Goal: Navigation & Orientation: Find specific page/section

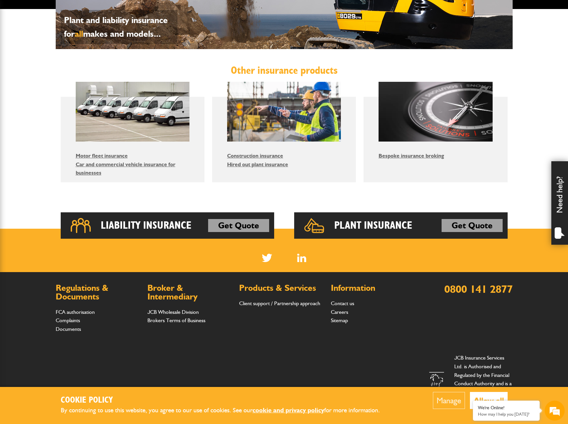
scroll to position [362, 0]
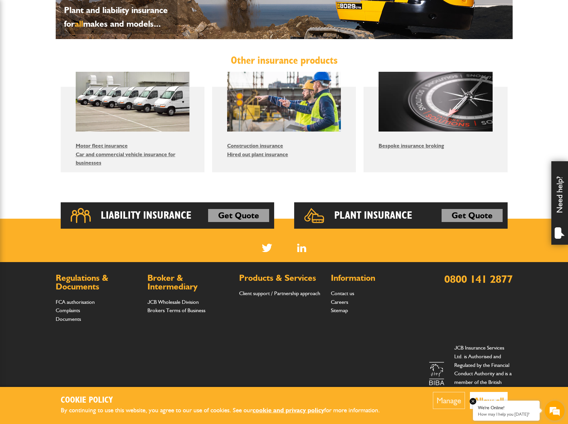
click at [474, 402] on em at bounding box center [473, 401] width 7 height 7
click at [179, 302] on link "JCB Wholesale Division" at bounding box center [173, 302] width 51 height 6
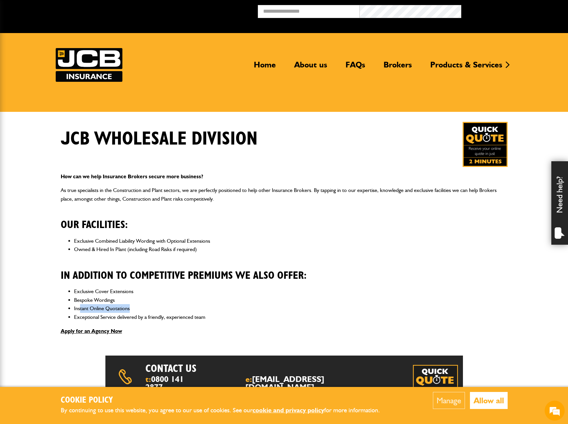
drag, startPoint x: 81, startPoint y: 308, endPoint x: 165, endPoint y: 309, distance: 84.1
click at [165, 309] on li "Instant Online Quotations" at bounding box center [291, 308] width 434 height 9
click at [170, 316] on li "Exceptional Service delivered by a friendly, experienced team" at bounding box center [291, 317] width 434 height 9
click at [392, 62] on link "Brokers" at bounding box center [398, 67] width 38 height 15
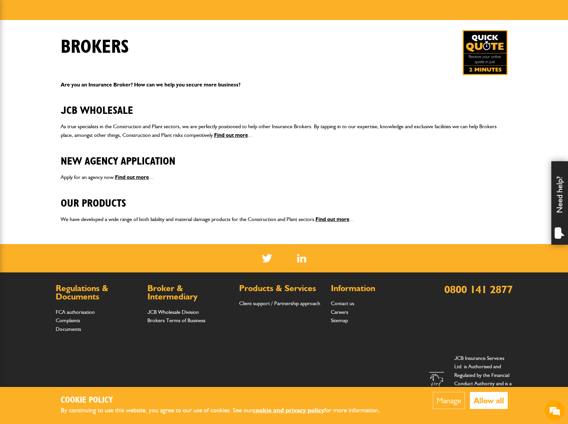
scroll to position [102, 0]
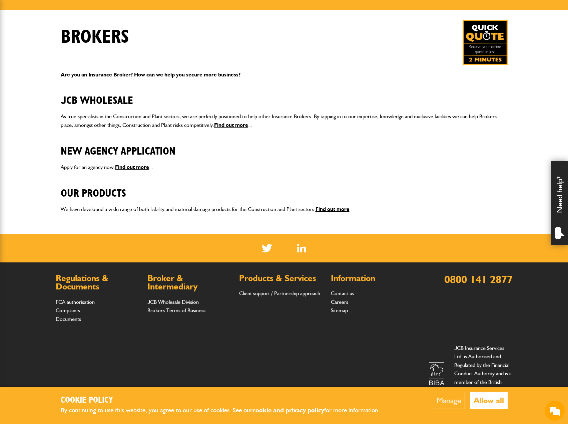
click at [479, 399] on button "Allow all" at bounding box center [489, 400] width 38 height 17
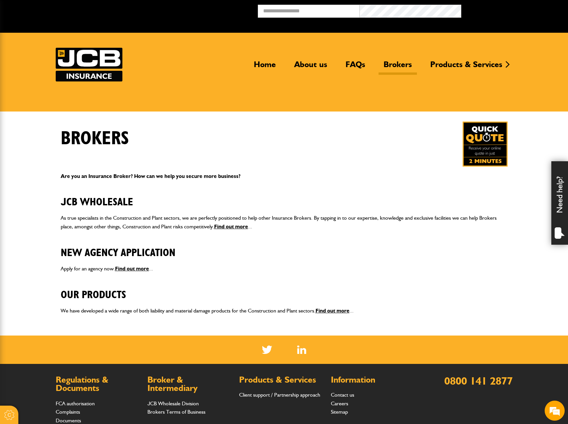
scroll to position [0, 0]
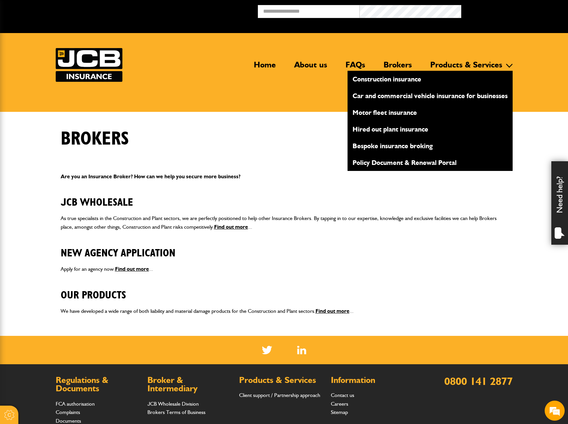
click at [496, 64] on link "Products & Services" at bounding box center [467, 67] width 82 height 15
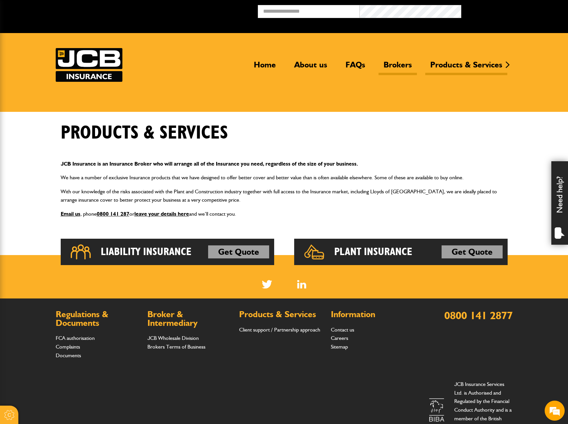
click at [408, 61] on link "Brokers" at bounding box center [398, 67] width 38 height 15
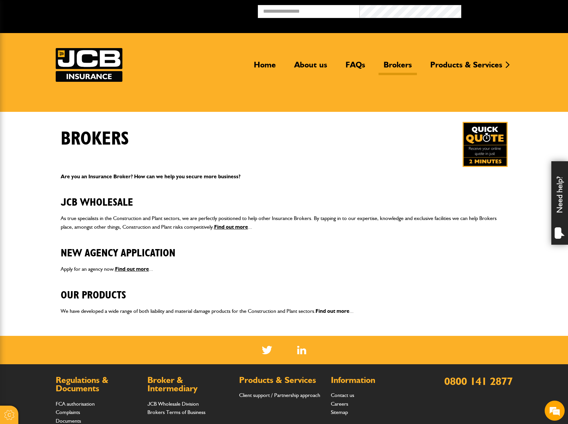
click at [331, 311] on link "Find out more" at bounding box center [333, 311] width 34 height 6
